Goal: Check status: Check status

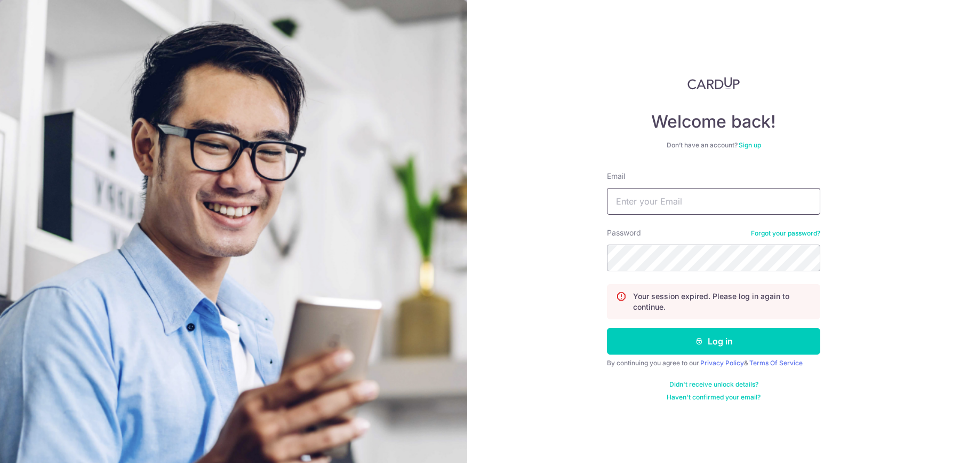
click at [655, 193] on input "Email" at bounding box center [713, 201] width 213 height 27
type input "[EMAIL_ADDRESS][DOMAIN_NAME]"
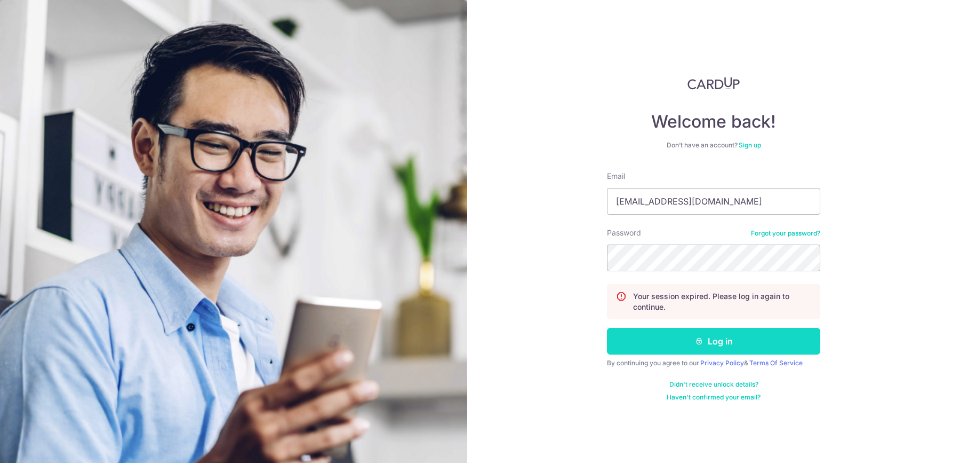
click at [624, 339] on button "Log in" at bounding box center [713, 341] width 213 height 27
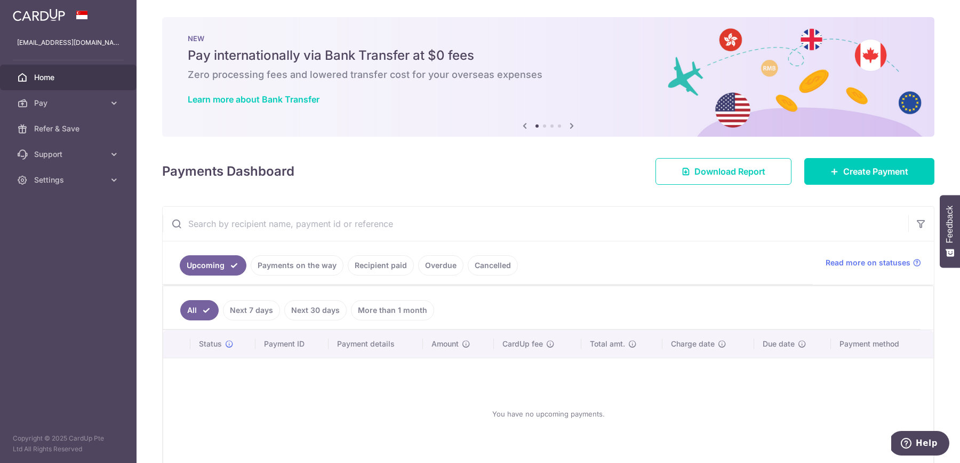
click at [288, 262] on link "Payments on the way" at bounding box center [297, 265] width 93 height 20
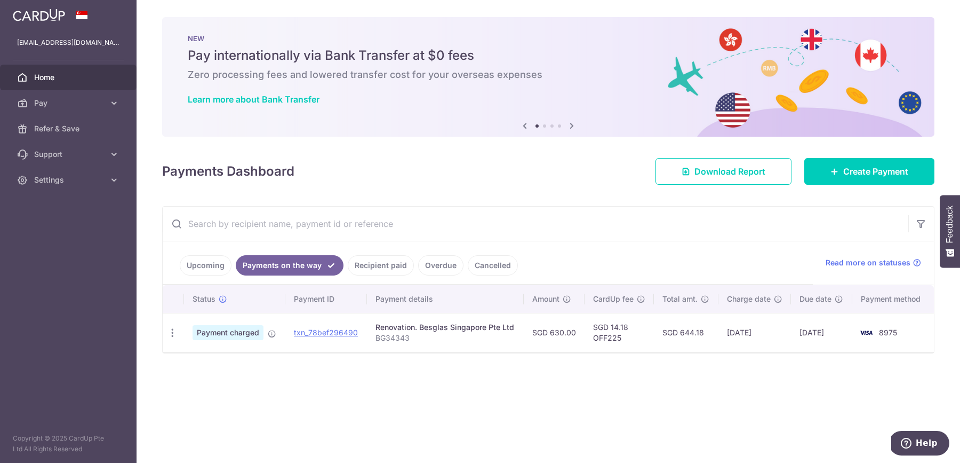
click at [373, 263] on link "Recipient paid" at bounding box center [381, 265] width 66 height 20
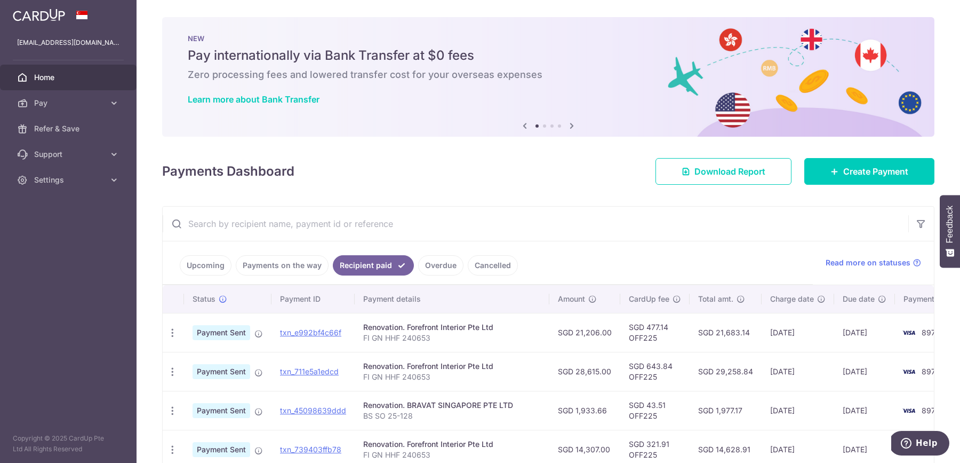
click at [313, 261] on link "Payments on the way" at bounding box center [282, 265] width 93 height 20
